Goal: Task Accomplishment & Management: Manage account settings

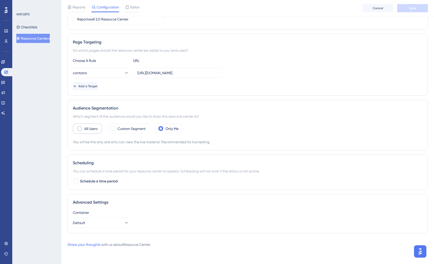
scroll to position [75, 0]
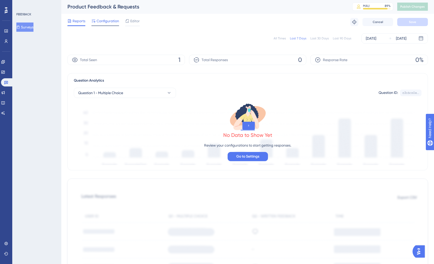
click at [102, 21] on span "Configuration" at bounding box center [108, 21] width 23 height 6
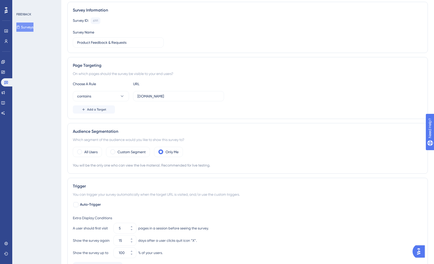
scroll to position [84, 0]
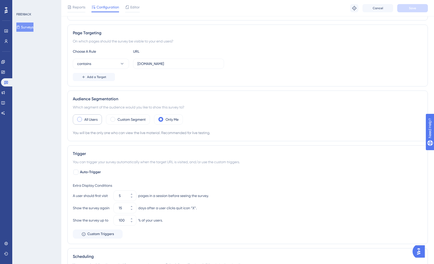
click at [80, 123] on div "All Users" at bounding box center [87, 119] width 29 height 10
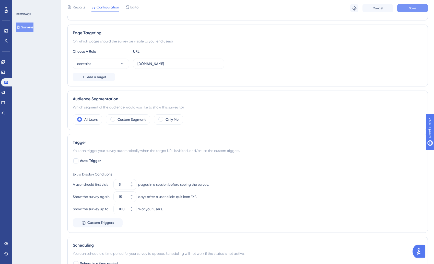
click at [416, 7] on span "Save" at bounding box center [412, 8] width 7 height 4
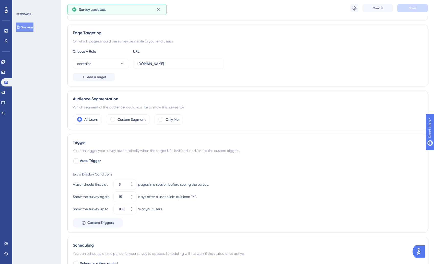
scroll to position [0, 0]
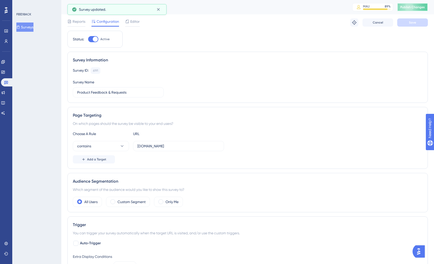
click at [422, 5] on span "Publish Changes" at bounding box center [413, 7] width 25 height 4
drag, startPoint x: 31, startPoint y: 19, endPoint x: 24, endPoint y: 28, distance: 11.6
click at [30, 20] on div "FEEDBACK Surveys" at bounding box center [36, 21] width 41 height 19
click at [24, 28] on button "Surveys" at bounding box center [24, 27] width 17 height 9
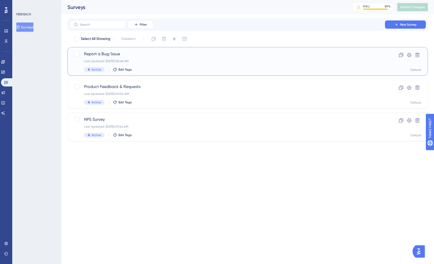
click at [158, 61] on div "Last Updated: Sep 04 2025, 08:48 AM" at bounding box center [227, 61] width 287 height 4
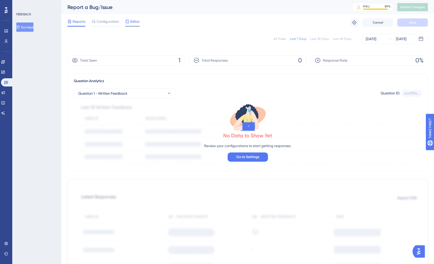
click at [131, 22] on span "Editor" at bounding box center [134, 21] width 9 height 6
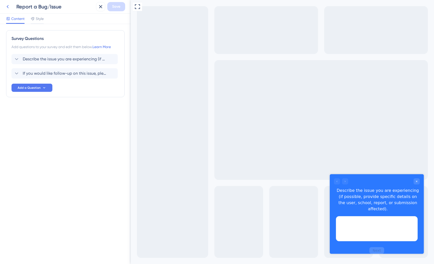
click at [7, 6] on icon at bounding box center [8, 7] width 6 height 6
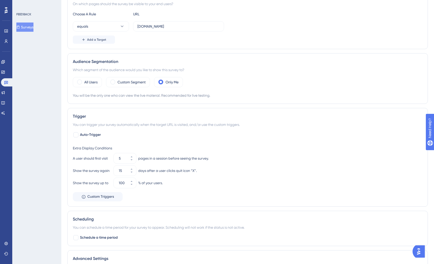
scroll to position [141, 0]
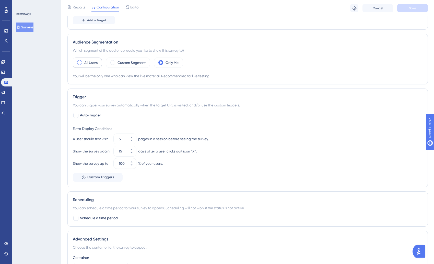
click at [83, 60] on div "All Users" at bounding box center [87, 63] width 29 height 10
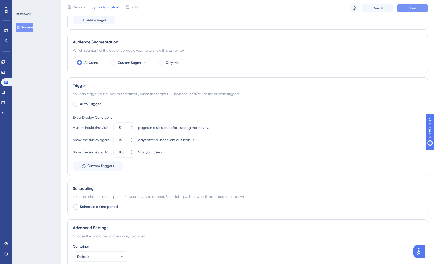
click at [411, 8] on span "Save" at bounding box center [412, 8] width 7 height 4
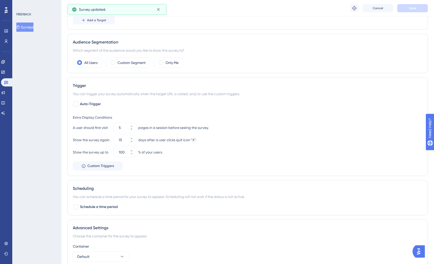
scroll to position [0, 0]
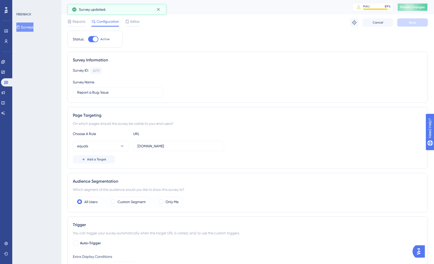
click at [418, 9] on span "Publish Changes" at bounding box center [413, 7] width 25 height 4
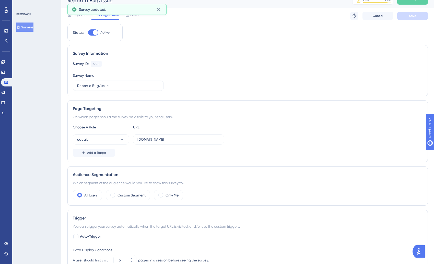
scroll to position [6, 0]
click at [5, 71] on icon at bounding box center [2, 72] width 3 height 3
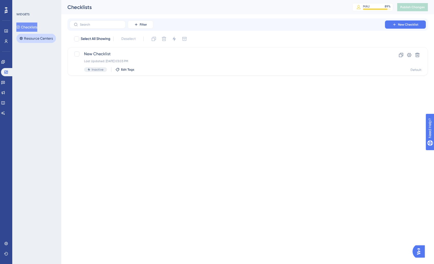
click at [26, 35] on button "Resource Centers" at bounding box center [36, 38] width 40 height 9
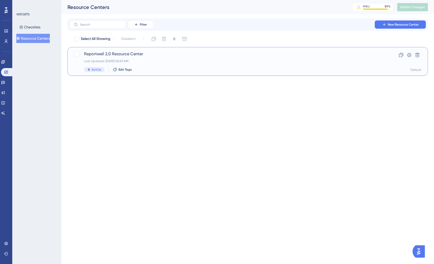
click at [133, 63] on div "Last Updated: Sep 08 2025, 08:59 AM" at bounding box center [227, 61] width 287 height 4
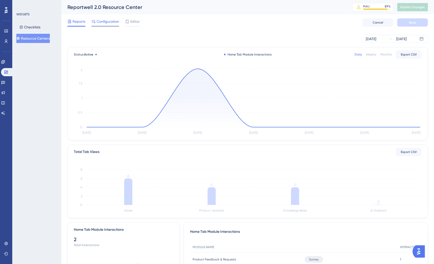
click at [99, 23] on span "Configuration" at bounding box center [108, 21] width 23 height 6
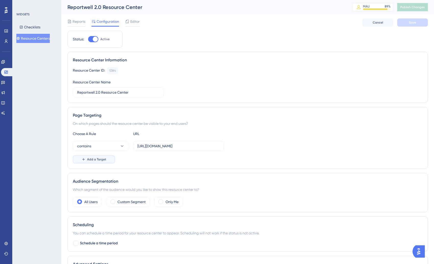
click at [99, 160] on span "Add a Target" at bounding box center [96, 159] width 19 height 4
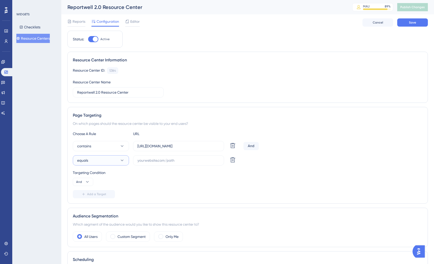
drag, startPoint x: 91, startPoint y: 157, endPoint x: 95, endPoint y: 165, distance: 9.4
click at [91, 157] on button "equals" at bounding box center [101, 160] width 56 height 10
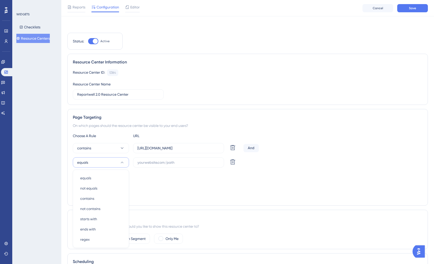
scroll to position [75, 0]
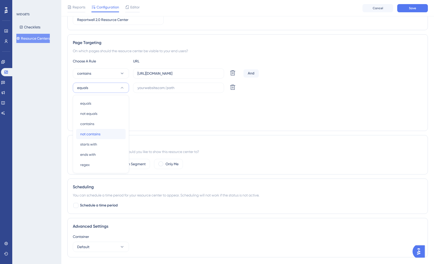
drag, startPoint x: 94, startPoint y: 136, endPoint x: 147, endPoint y: 111, distance: 59.0
click at [94, 136] on span "not contains" at bounding box center [90, 134] width 20 height 6
click at [158, 90] on input "text" at bounding box center [179, 88] width 82 height 6
click at [156, 73] on input "[URL][DOMAIN_NAME]" at bounding box center [179, 74] width 82 height 6
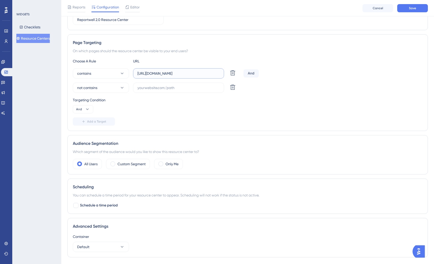
click at [156, 73] on input "[URL][DOMAIN_NAME]" at bounding box center [179, 74] width 82 height 6
click at [159, 88] on input "text" at bounding box center [179, 88] width 82 height 6
paste input "[URL][DOMAIN_NAME]"
type input "https://new.reportwell.io/login"
click at [180, 107] on div "Targeting Condition And" at bounding box center [248, 105] width 350 height 16
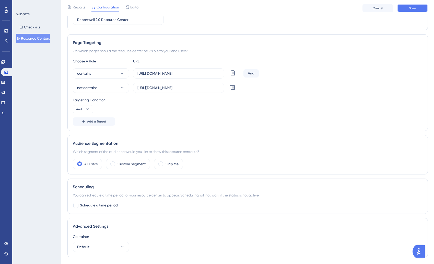
click at [404, 6] on button "Save" at bounding box center [413, 8] width 31 height 8
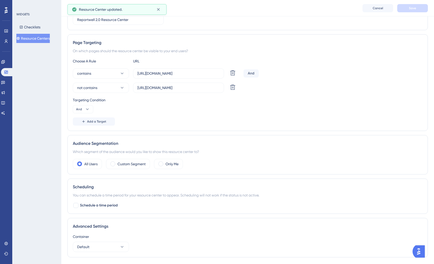
scroll to position [0, 0]
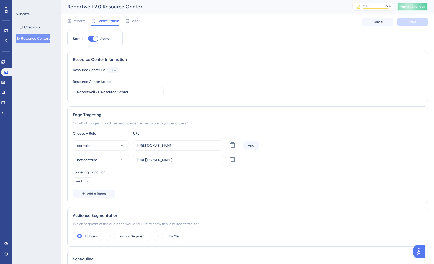
click at [404, 5] on span "Publish Changes" at bounding box center [413, 7] width 25 height 4
